Goal: Task Accomplishment & Management: Manage account settings

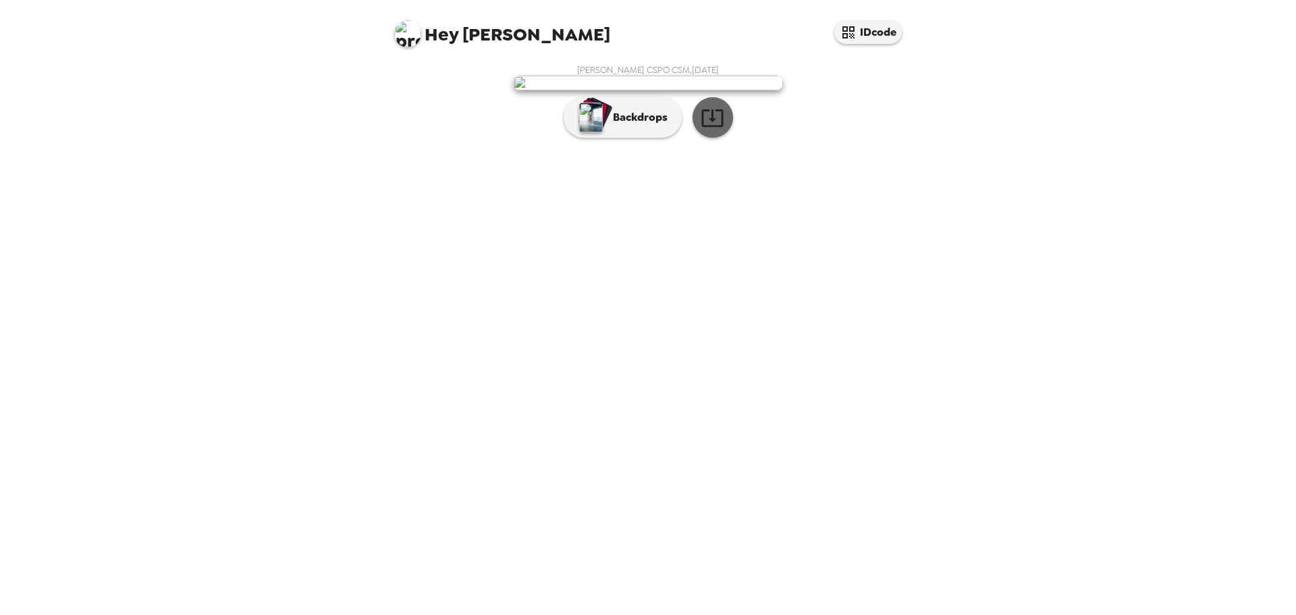
click at [709, 127] on icon "button" at bounding box center [713, 118] width 22 height 18
